Goal: Task Accomplishment & Management: Complete application form

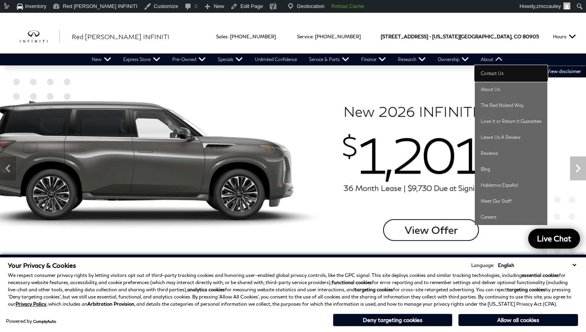
click at [499, 71] on link "Contact Us" at bounding box center [511, 73] width 73 height 16
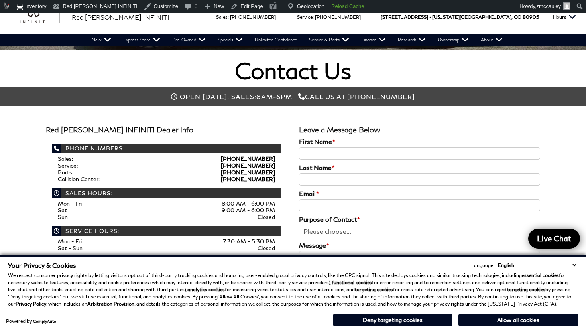
scroll to position [185, 0]
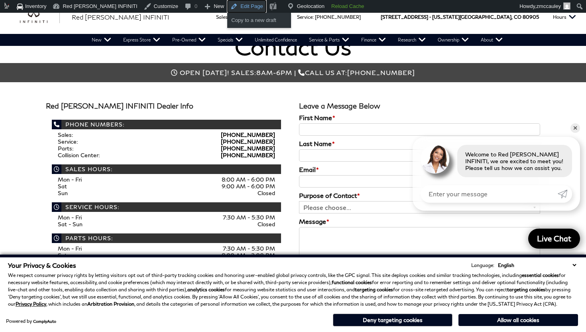
click at [231, 8] on link "Edit Page" at bounding box center [246, 6] width 39 height 13
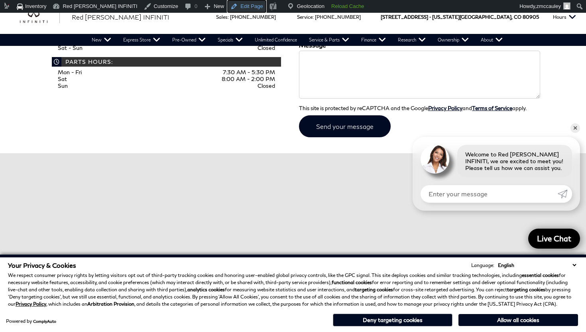
scroll to position [321, 0]
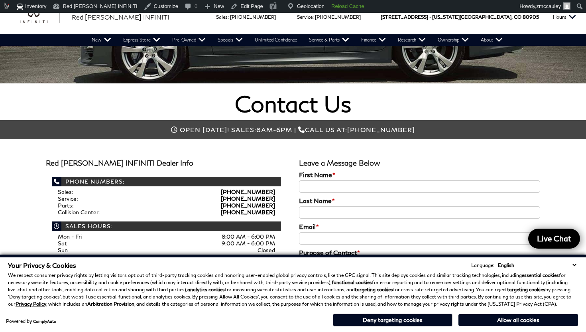
scroll to position [126, 0]
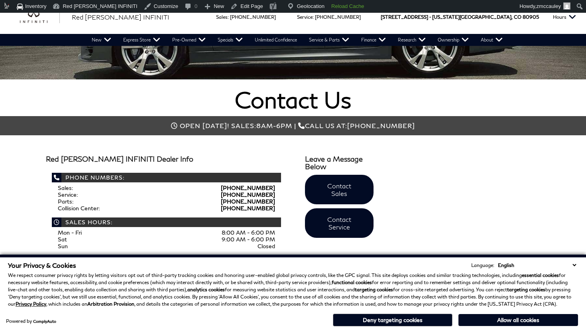
scroll to position [199, 0]
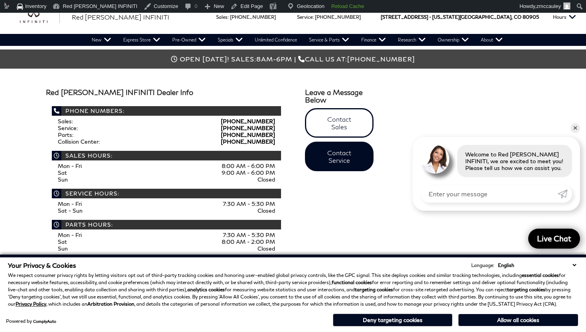
click at [347, 127] on link "Contact Sales" at bounding box center [339, 123] width 69 height 30
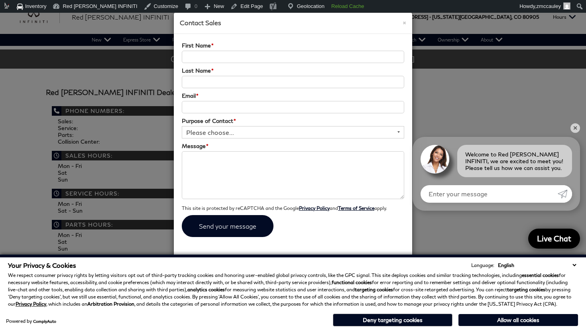
click at [483, 98] on div "× Contact Sales First Name * Last Name * Email * Purpose of Contact * Please ch…" at bounding box center [293, 166] width 586 height 332
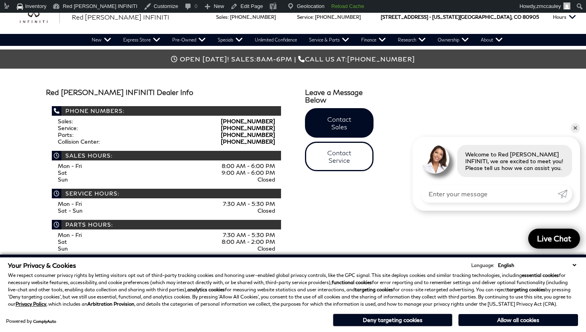
click at [324, 151] on link "Contact Service" at bounding box center [339, 157] width 69 height 30
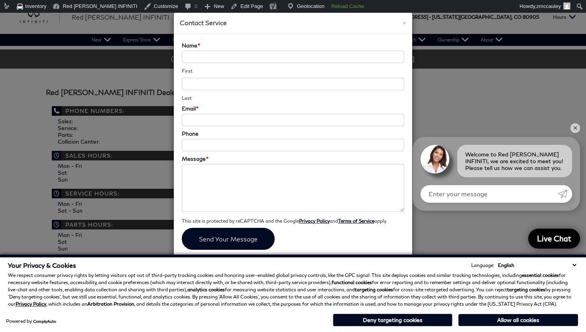
click at [459, 83] on div "× Contact Service Name * First Last Email * Phone Message * Referral ID Your Co…" at bounding box center [293, 166] width 586 height 332
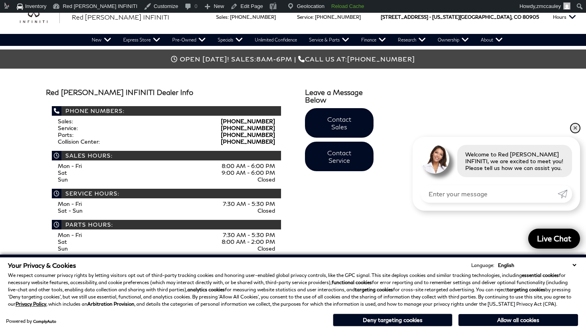
click at [576, 129] on link "✕" at bounding box center [576, 128] width 10 height 10
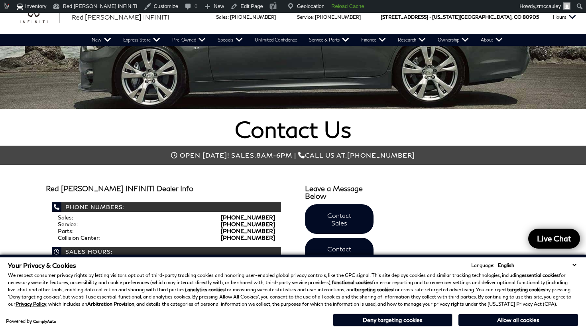
scroll to position [89, 0]
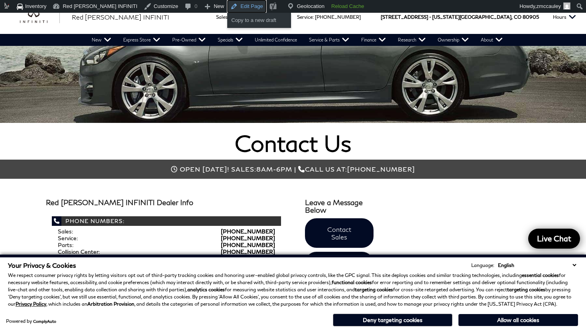
click at [227, 4] on link "Edit Page" at bounding box center [246, 6] width 39 height 13
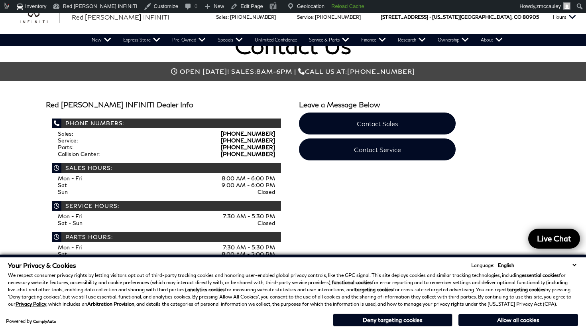
scroll to position [184, 0]
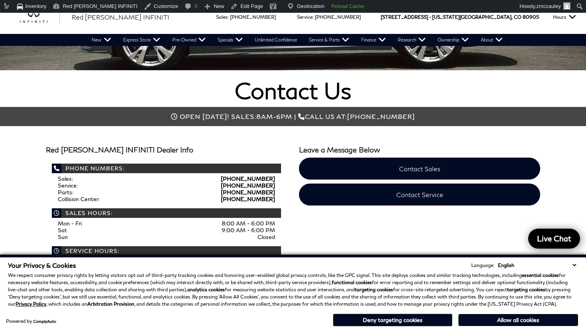
scroll to position [138, 0]
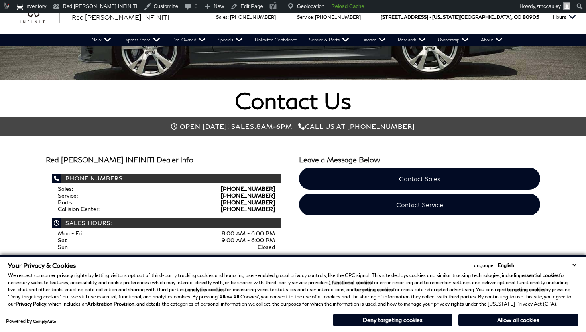
scroll to position [132, 0]
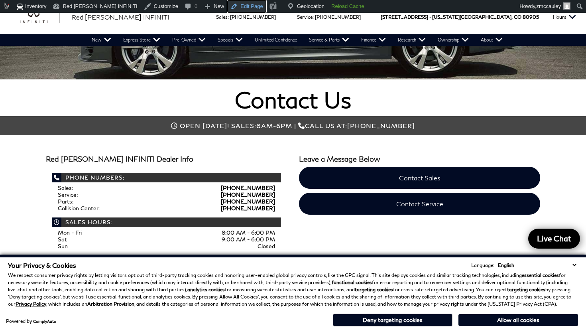
click at [227, 7] on link "Edit Page" at bounding box center [246, 6] width 39 height 13
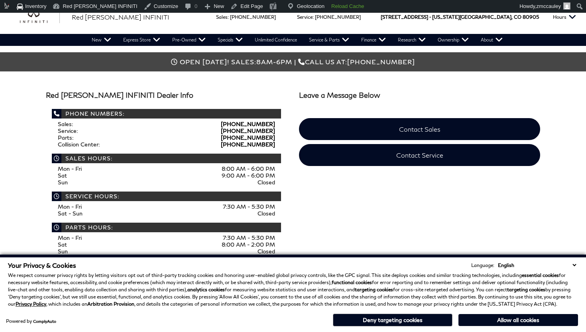
scroll to position [197, 0]
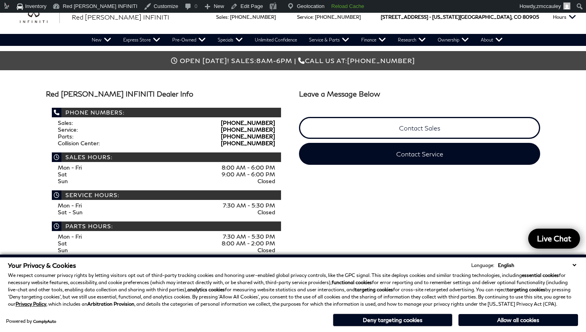
click at [427, 130] on link "Contact Sales" at bounding box center [419, 128] width 241 height 22
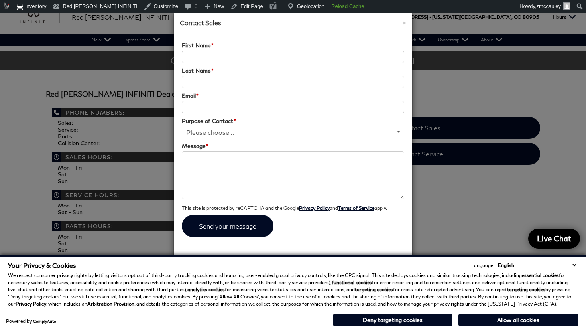
click at [252, 51] on input "First Name *" at bounding box center [293, 57] width 222 height 12
type input "test"
type input "[EMAIL_ADDRESS][DOMAIN_NAME]"
select select "General Inquiry"
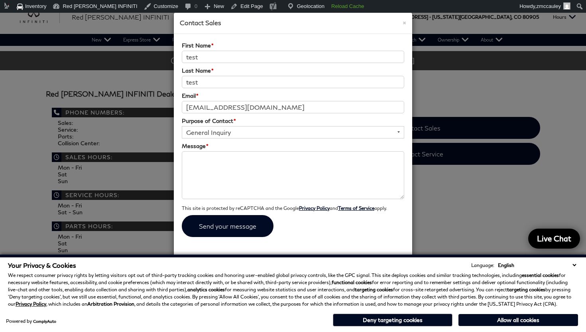
click at [182, 126] on select "Please choose... General Inquiry Sales Inquiry Service Inquiry" at bounding box center [293, 132] width 222 height 12
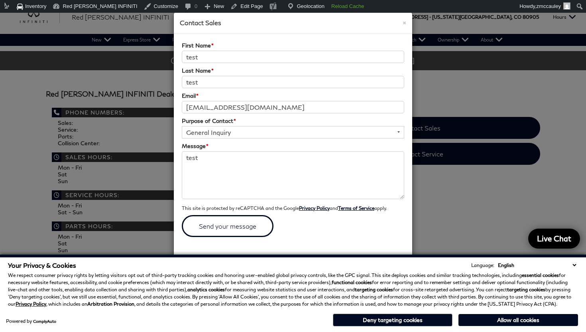
type textarea "test"
click at [226, 228] on input "submit" at bounding box center [228, 226] width 92 height 22
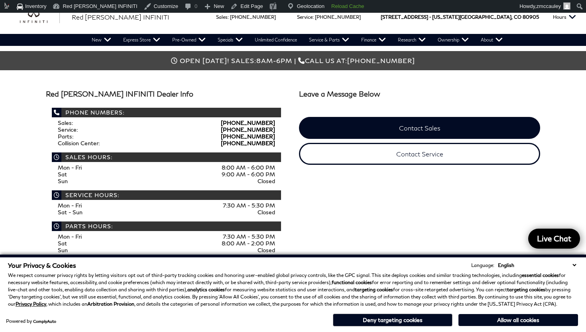
click at [365, 159] on link "Contact Service" at bounding box center [419, 154] width 241 height 22
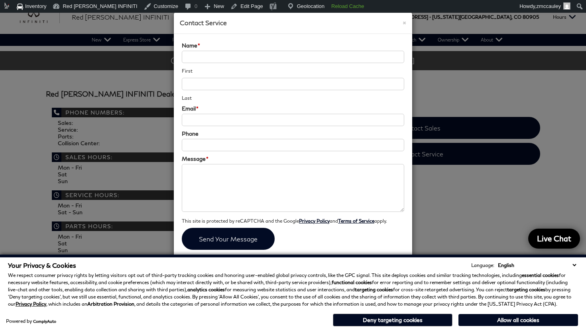
click at [222, 63] on div "First Last" at bounding box center [293, 78] width 222 height 54
click at [221, 63] on input "Name *" at bounding box center [293, 57] width 222 height 12
type input "test"
type input "[EMAIL_ADDRESS][DOMAIN_NAME]"
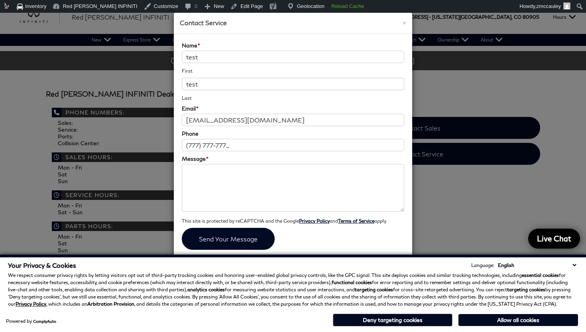
type input "[PHONE_NUMBER]"
type textarea "test"
click at [229, 243] on input "submit" at bounding box center [228, 239] width 93 height 22
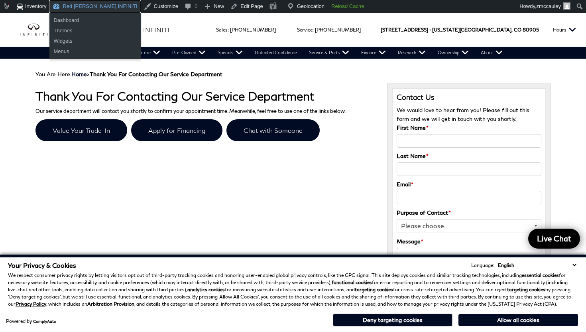
click at [77, 10] on link "Red [PERSON_NAME] INFINITI" at bounding box center [94, 6] width 91 height 13
